Goal: Information Seeking & Learning: Learn about a topic

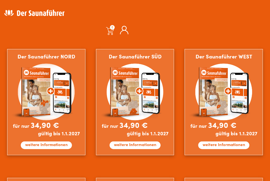
scroll to position [290, 0]
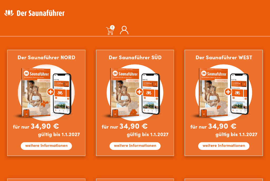
click at [258, 36] on div at bounding box center [135, 167] width 265 height 262
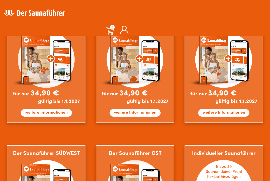
scroll to position [324, 0]
click at [153, 84] on img at bounding box center [135, 70] width 78 height 106
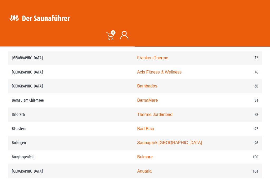
scroll to position [466, 0]
click at [137, 145] on link "Saunapark [GEOGRAPHIC_DATA]" at bounding box center [169, 143] width 65 height 4
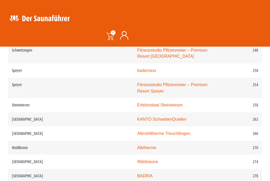
scroll to position [1216, 0]
